Goal: Task Accomplishment & Management: Complete application form

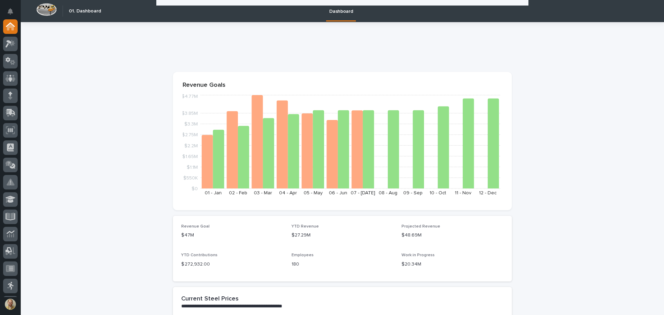
scroll to position [473, 0]
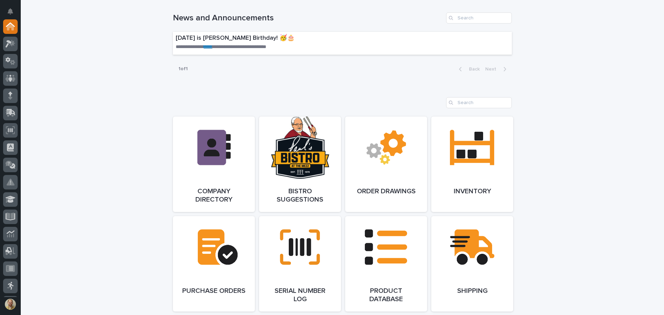
click at [145, 214] on div "**********" at bounding box center [342, 177] width 643 height 1257
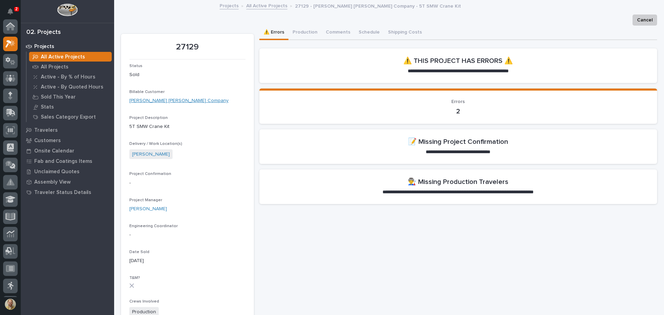
scroll to position [17, 0]
click at [632, 264] on div "**********" at bounding box center [458, 218] width 398 height 384
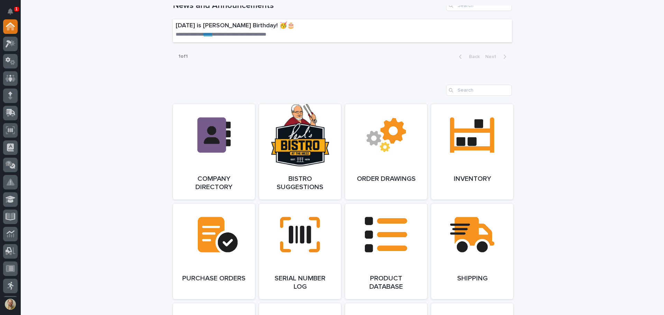
scroll to position [380, 0]
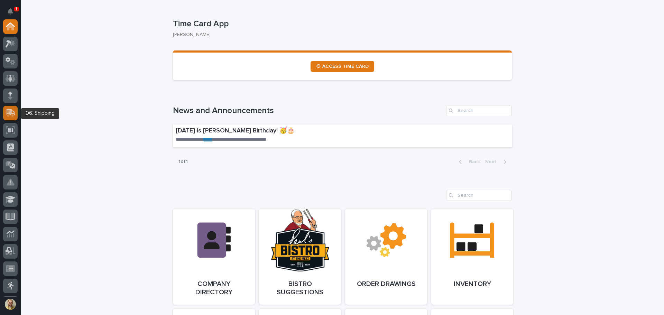
click at [11, 113] on icon at bounding box center [11, 112] width 9 height 7
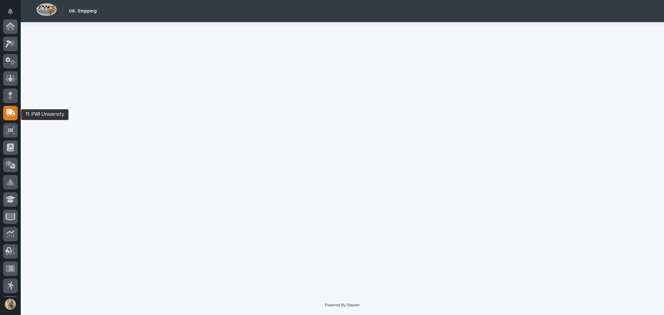
scroll to position [85, 0]
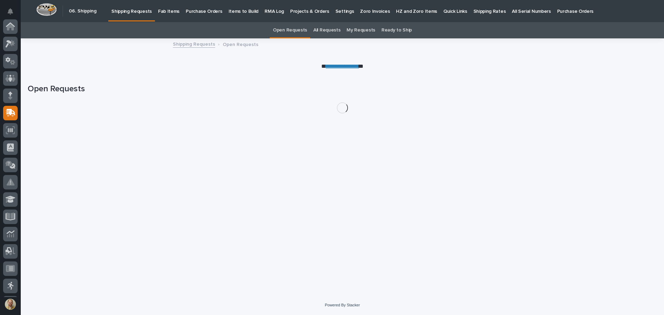
scroll to position [85, 0]
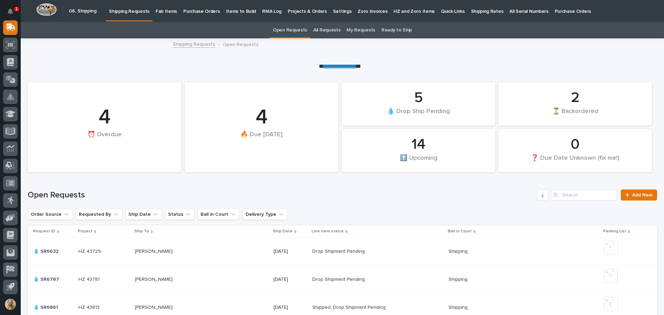
click at [165, 9] on p "Fab Items" at bounding box center [166, 7] width 21 height 15
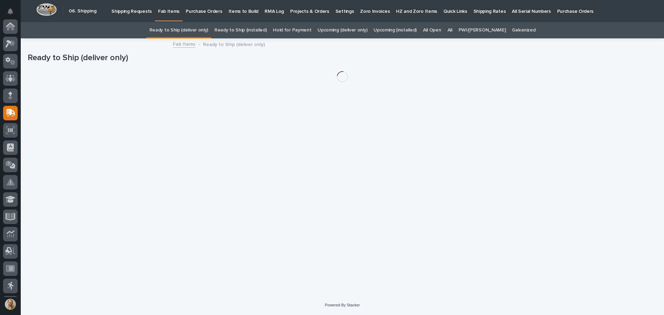
scroll to position [85, 0]
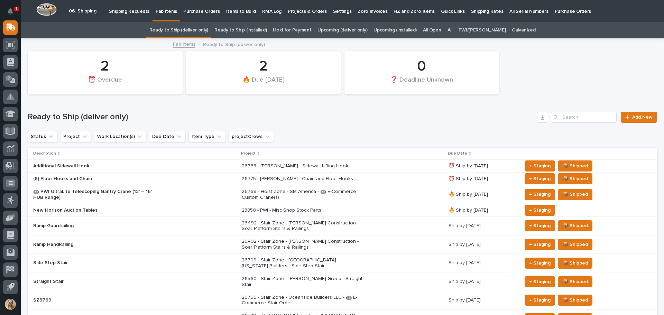
click at [452, 27] on link "All" at bounding box center [449, 30] width 5 height 16
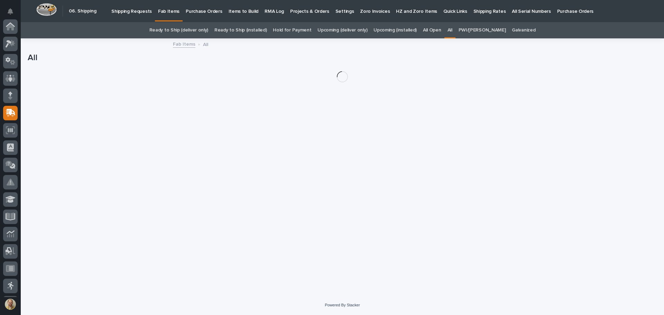
scroll to position [85, 0]
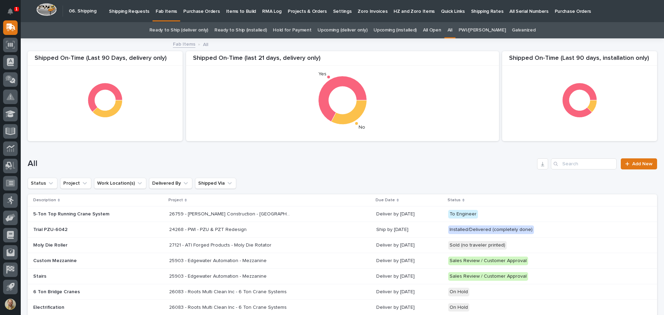
click at [554, 162] on div "Search" at bounding box center [556, 163] width 11 height 11
click at [559, 166] on input "Search" at bounding box center [584, 163] width 66 height 11
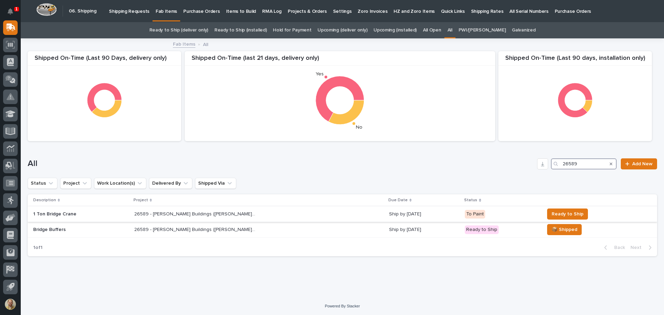
type input "26589"
drag, startPoint x: 67, startPoint y: 215, endPoint x: 42, endPoint y: 167, distance: 53.6
click at [42, 167] on h1 "All" at bounding box center [281, 164] width 506 height 10
click at [66, 214] on p "1 Ton Bridge Crane" at bounding box center [80, 214] width 95 height 6
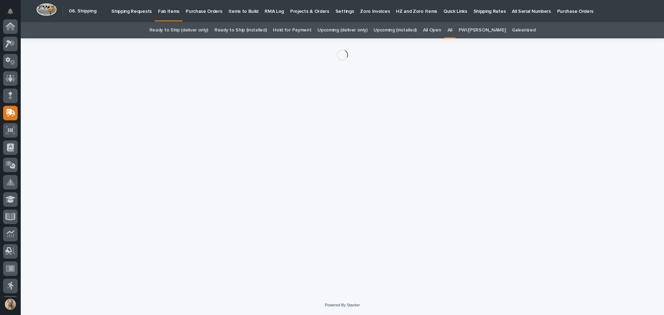
scroll to position [85, 0]
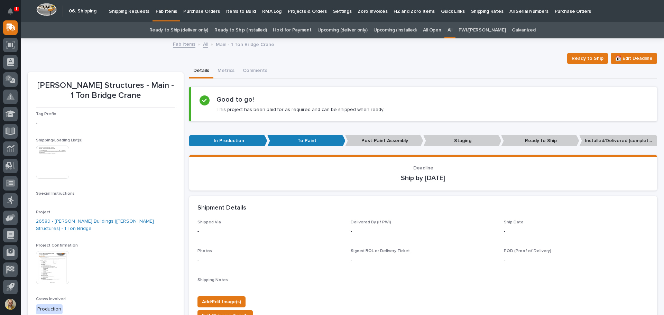
click at [56, 257] on img at bounding box center [52, 267] width 33 height 33
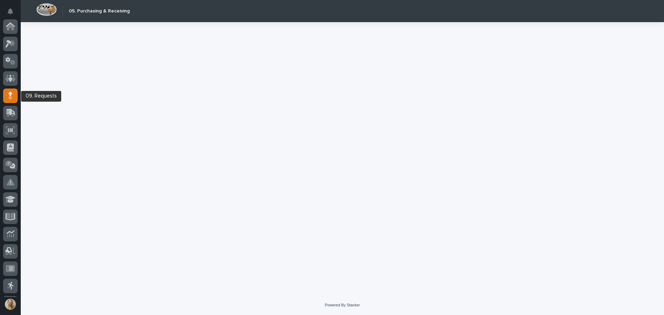
scroll to position [69, 0]
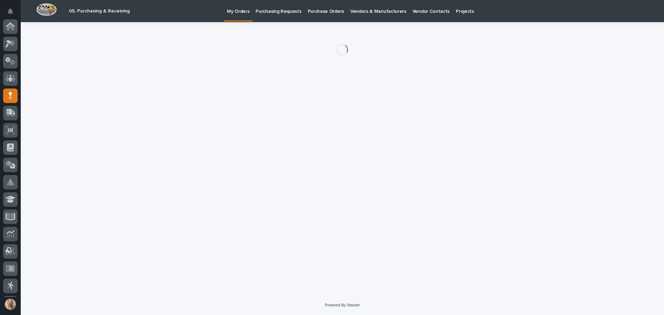
scroll to position [69, 0]
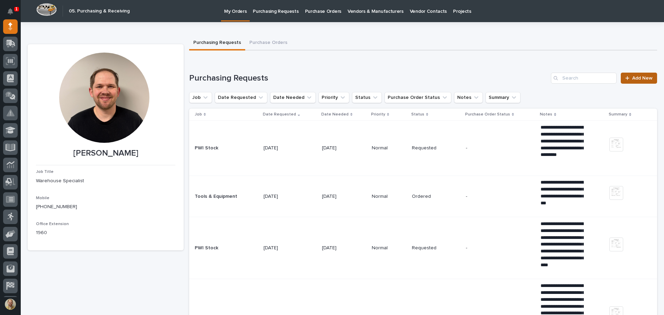
click at [639, 76] on span "Add New" at bounding box center [642, 78] width 20 height 5
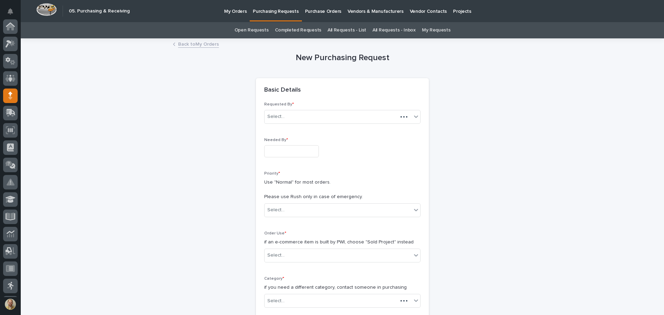
scroll to position [69, 0]
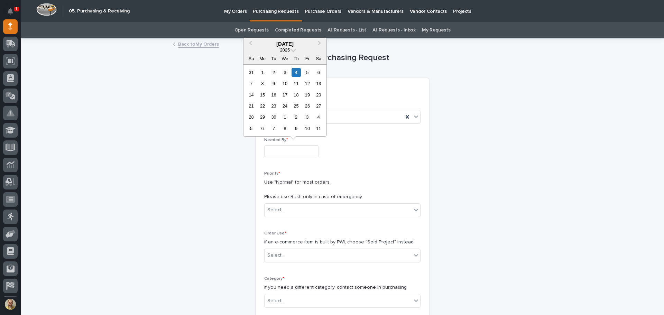
click at [276, 148] on input "text" at bounding box center [291, 151] width 55 height 12
click at [307, 73] on div "5" at bounding box center [306, 72] width 9 height 9
type input "**********"
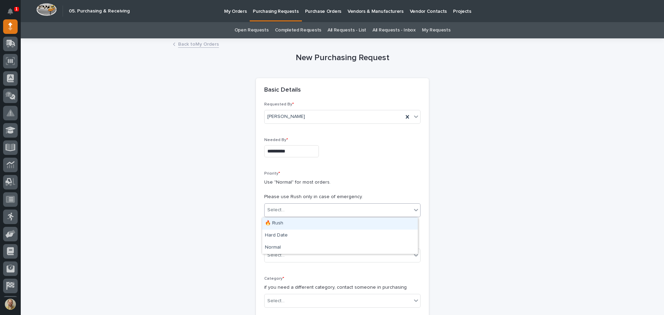
click at [279, 212] on div "Select..." at bounding box center [275, 209] width 17 height 7
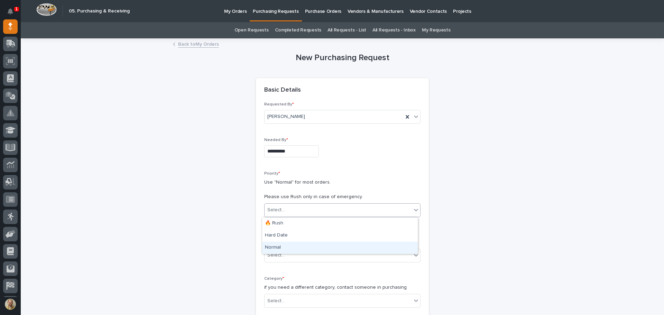
click at [283, 248] on div "Normal" at bounding box center [340, 248] width 156 height 12
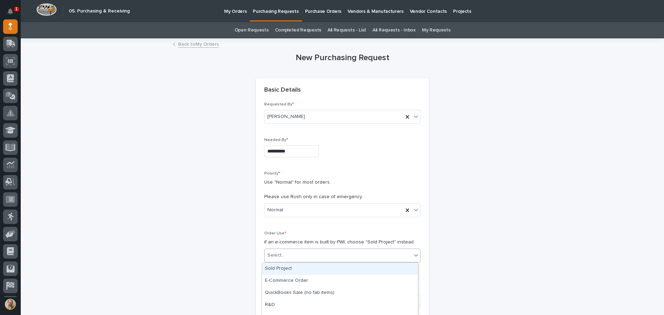
click at [302, 257] on div "Select..." at bounding box center [337, 255] width 147 height 11
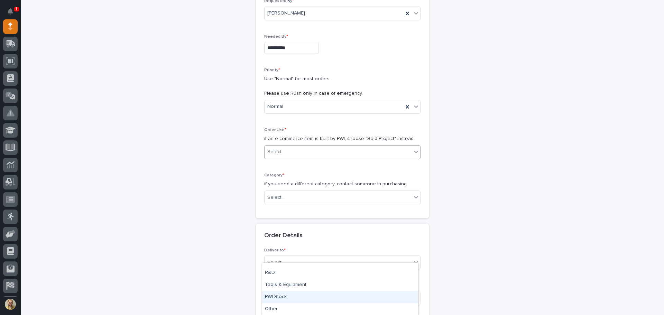
scroll to position [104, 0]
click at [304, 146] on div "Select..." at bounding box center [337, 151] width 147 height 11
click at [304, 147] on div "Select..." at bounding box center [337, 151] width 147 height 11
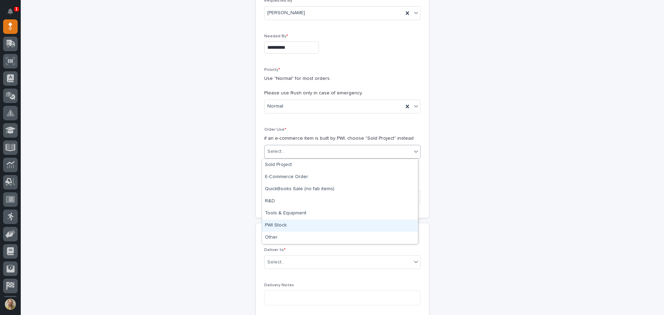
click at [297, 231] on div "PWI Stock" at bounding box center [340, 225] width 156 height 12
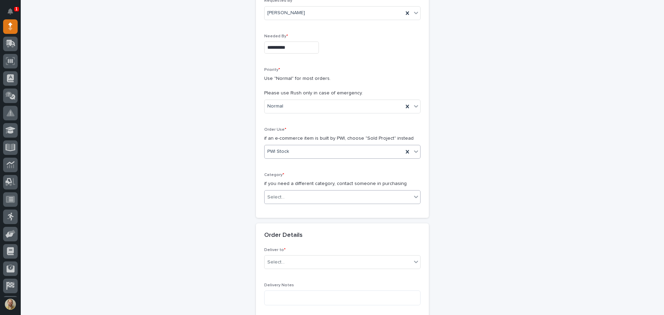
click at [297, 198] on div "Select..." at bounding box center [337, 196] width 147 height 11
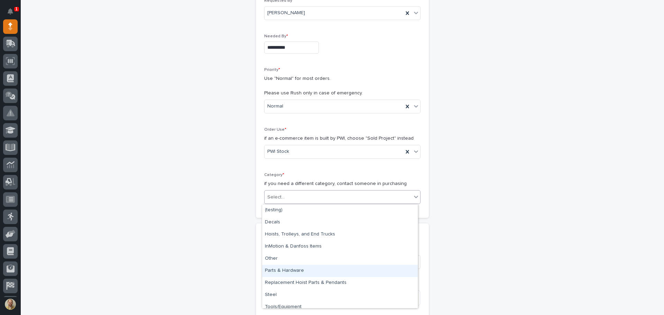
drag, startPoint x: 302, startPoint y: 264, endPoint x: 302, endPoint y: 272, distance: 7.6
click at [302, 272] on div "Parts & Hardware" at bounding box center [340, 271] width 156 height 12
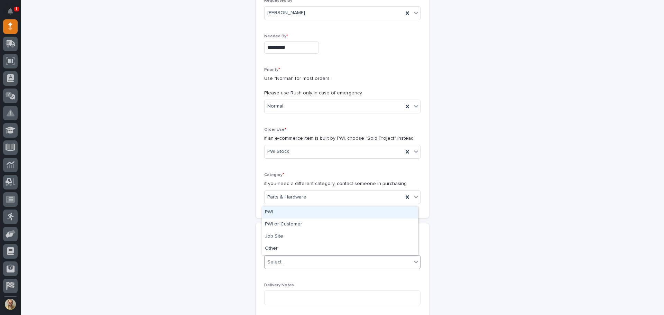
click at [303, 263] on div "Select..." at bounding box center [337, 261] width 147 height 11
click at [287, 214] on div "PWI" at bounding box center [340, 212] width 156 height 12
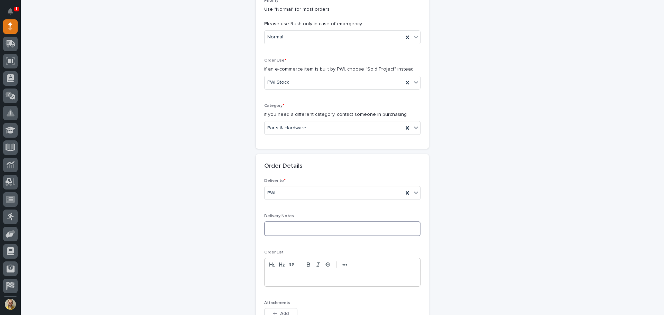
click at [270, 231] on textarea at bounding box center [342, 228] width 156 height 15
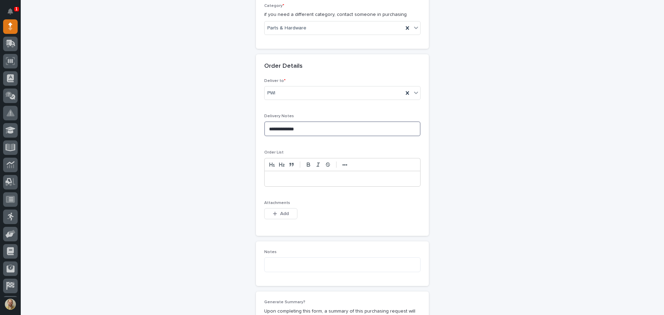
scroll to position [276, 0]
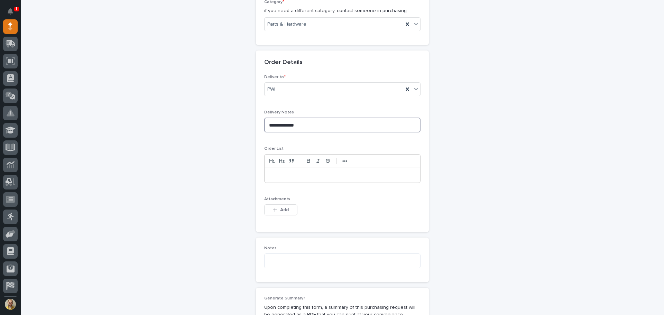
type textarea "**********"
click at [293, 176] on p at bounding box center [342, 174] width 145 height 7
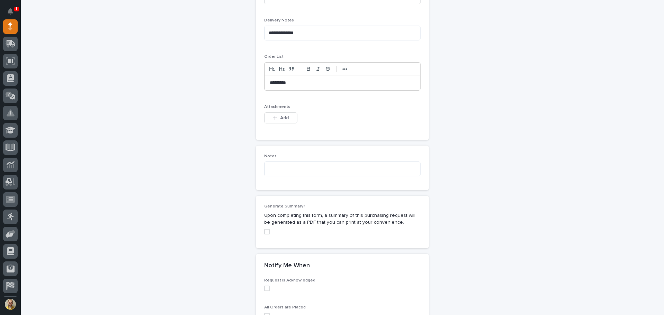
scroll to position [380, 0]
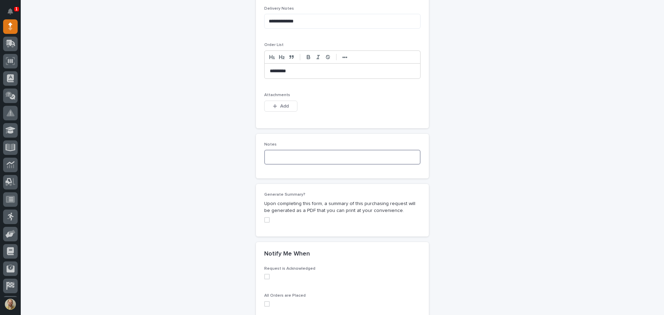
click at [312, 161] on textarea at bounding box center [342, 157] width 156 height 15
drag, startPoint x: 298, startPoint y: 71, endPoint x: 258, endPoint y: 70, distance: 39.4
click at [258, 70] on div "**********" at bounding box center [342, 49] width 173 height 157
click at [273, 153] on textarea at bounding box center [342, 157] width 156 height 15
paste textarea "********"
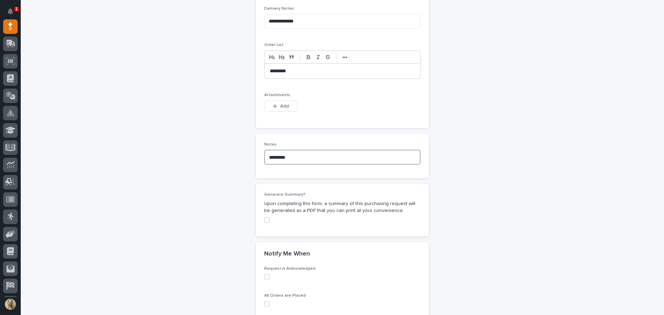
drag, startPoint x: 292, startPoint y: 158, endPoint x: 262, endPoint y: 154, distance: 30.6
click at [264, 154] on textarea "********" at bounding box center [342, 157] width 156 height 15
click at [324, 162] on textarea "********" at bounding box center [342, 157] width 156 height 15
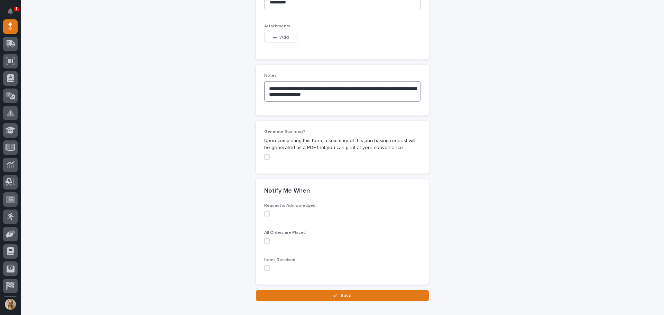
scroll to position [449, 0]
click at [264, 157] on span at bounding box center [267, 157] width 6 height 6
type textarea "**********"
click at [266, 213] on span at bounding box center [267, 213] width 6 height 6
click at [266, 239] on span at bounding box center [267, 241] width 6 height 6
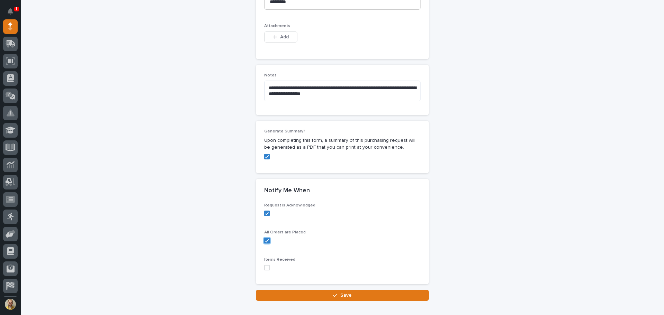
click at [266, 269] on span at bounding box center [267, 268] width 6 height 6
click at [299, 296] on button "Save" at bounding box center [342, 295] width 173 height 11
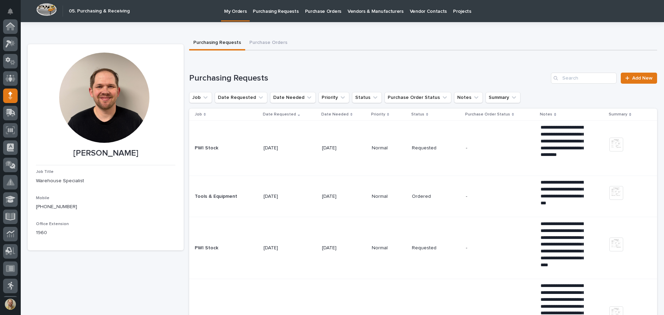
scroll to position [69, 0]
